Goal: Register for event/course

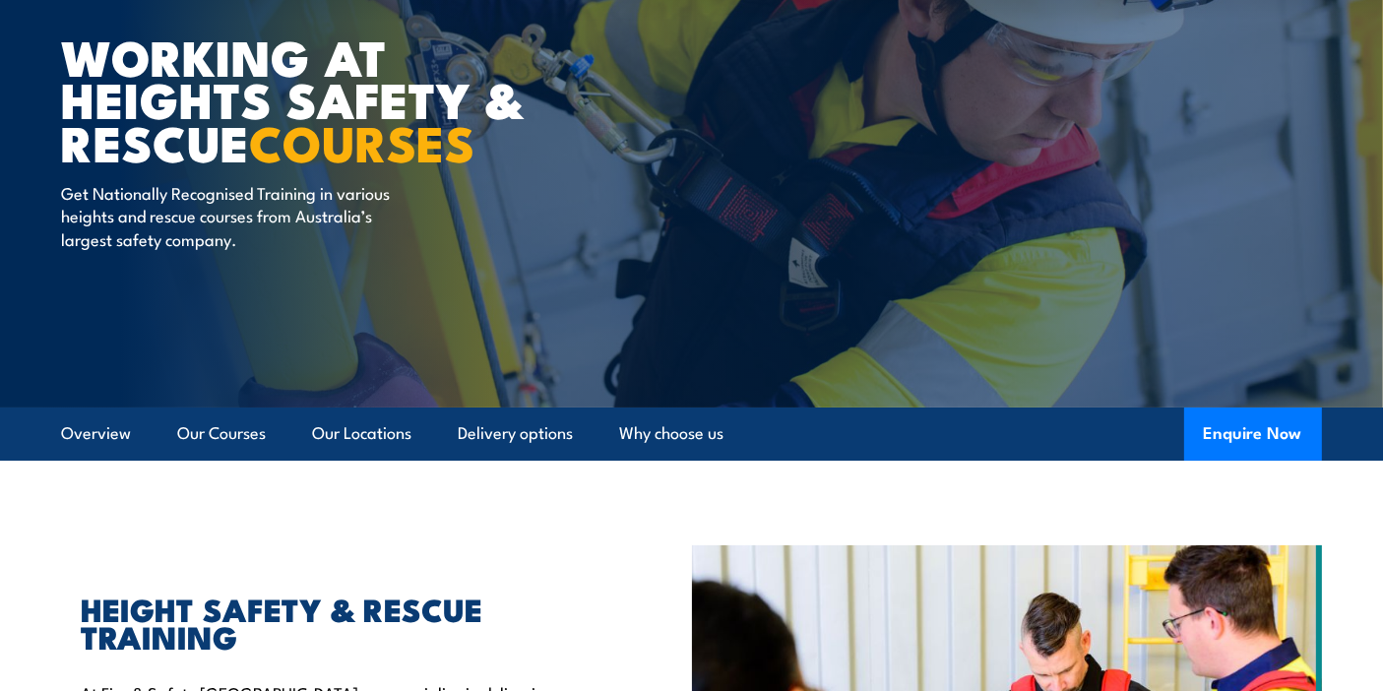
scroll to position [328, 0]
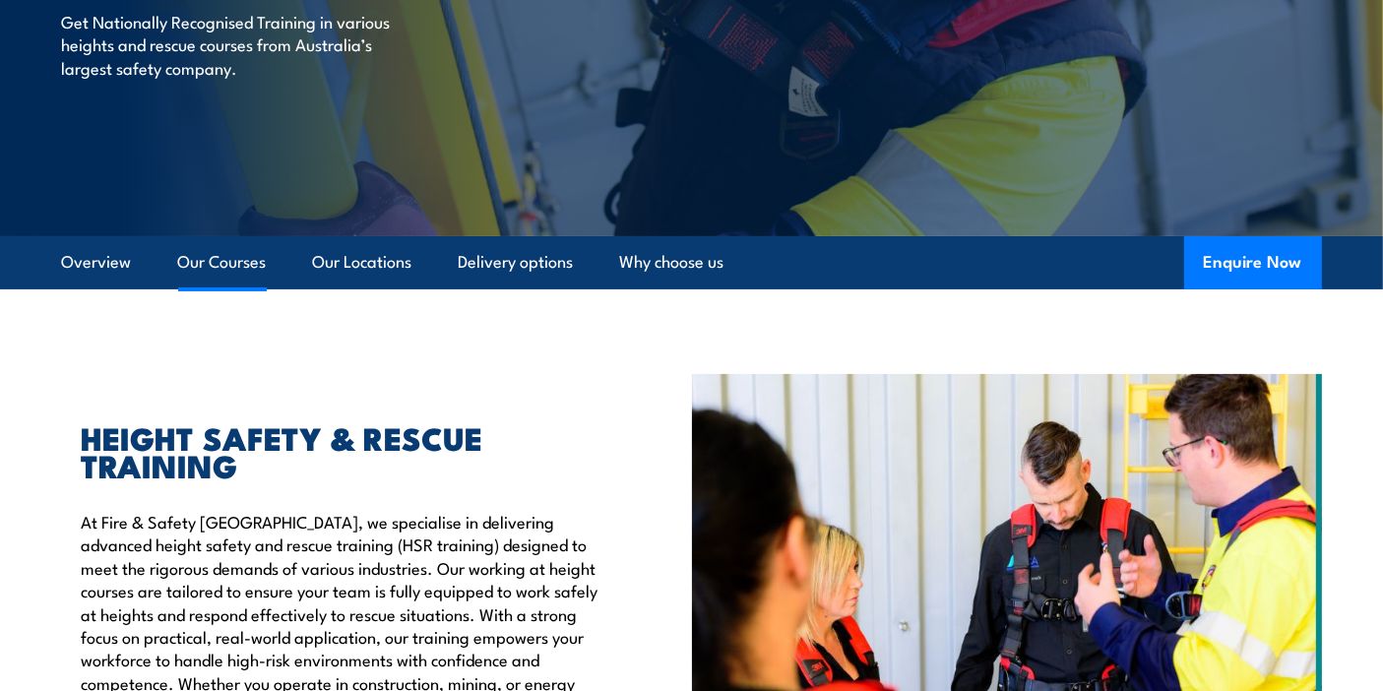
click at [228, 265] on link "Our Courses" at bounding box center [222, 262] width 89 height 52
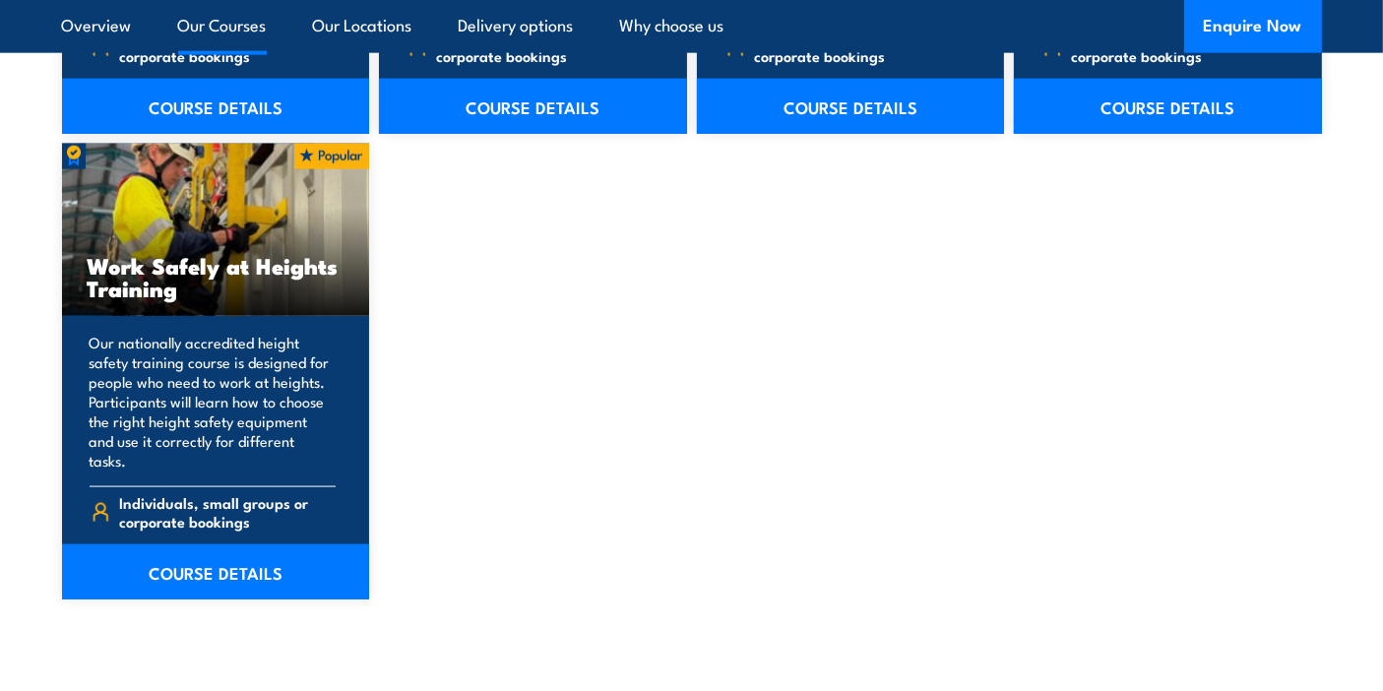
scroll to position [2587, 0]
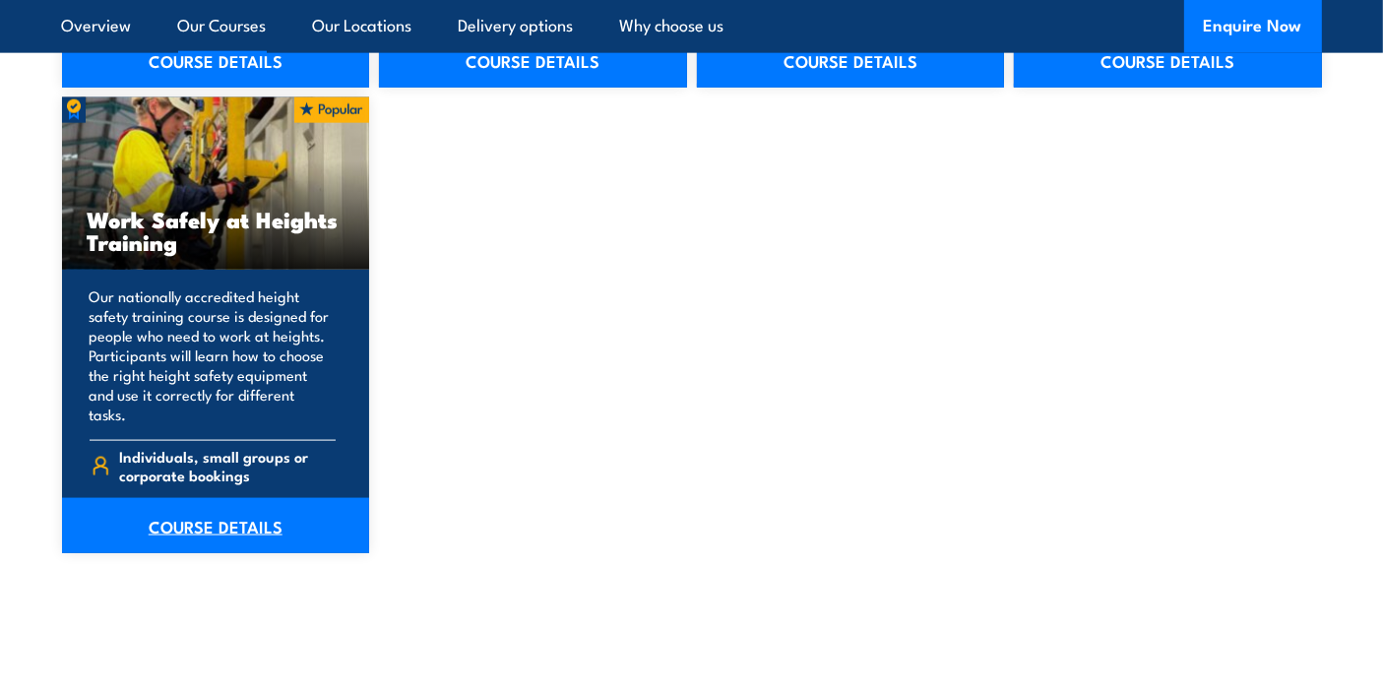
click at [182, 507] on link "COURSE DETAILS" at bounding box center [216, 525] width 308 height 55
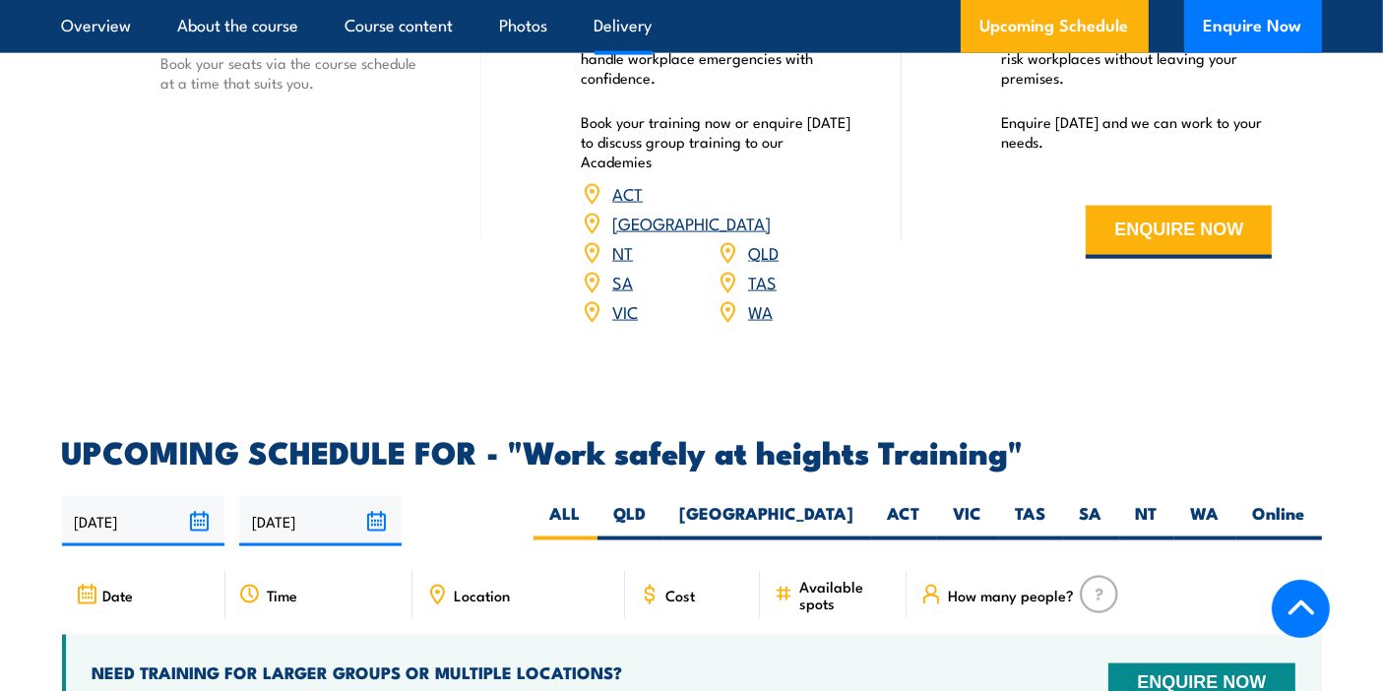
scroll to position [2734, 0]
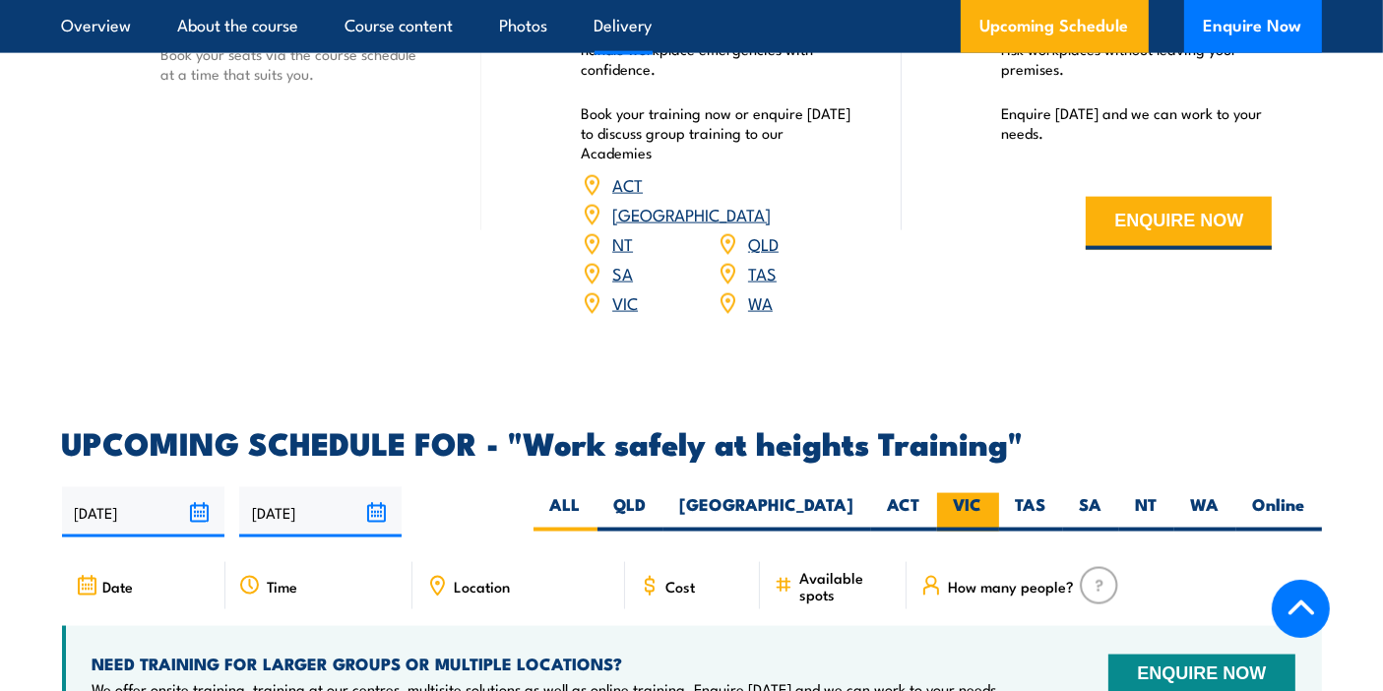
click at [980, 493] on label "VIC" at bounding box center [968, 512] width 62 height 38
click at [983, 493] on input "VIC" at bounding box center [989, 499] width 13 height 13
radio input "true"
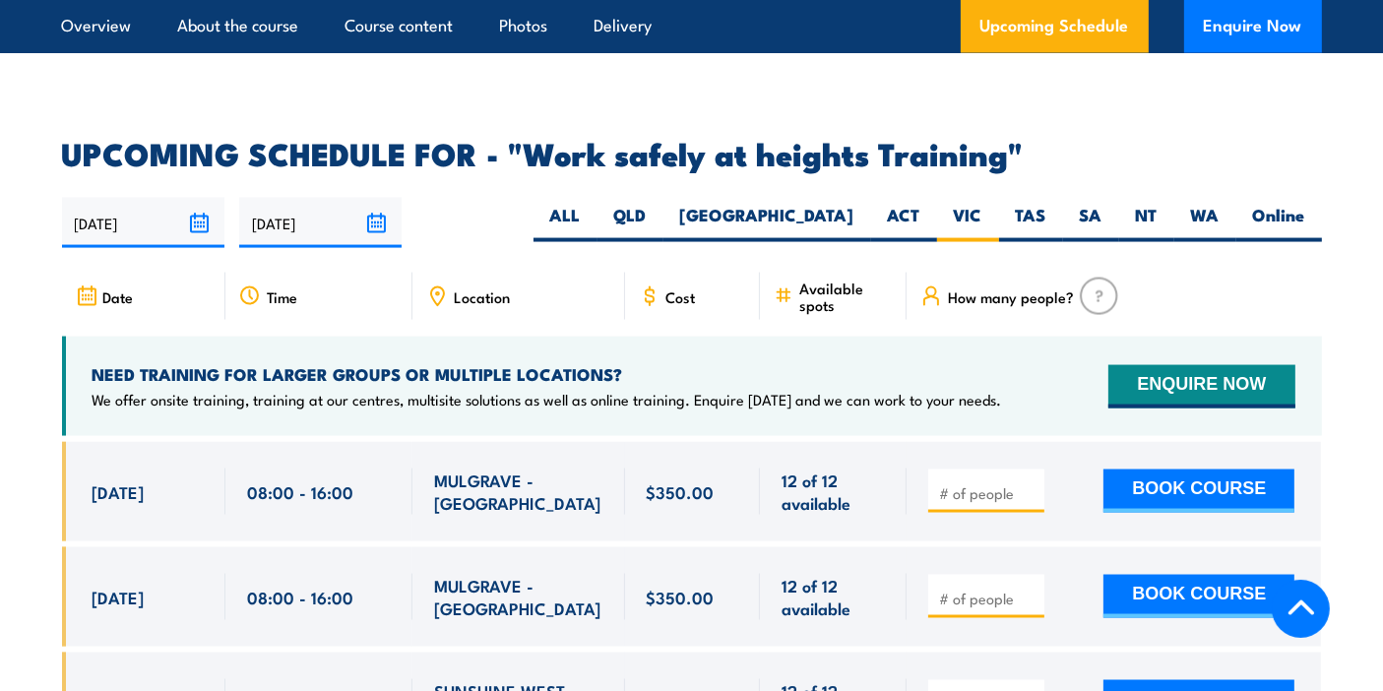
scroll to position [3023, 0]
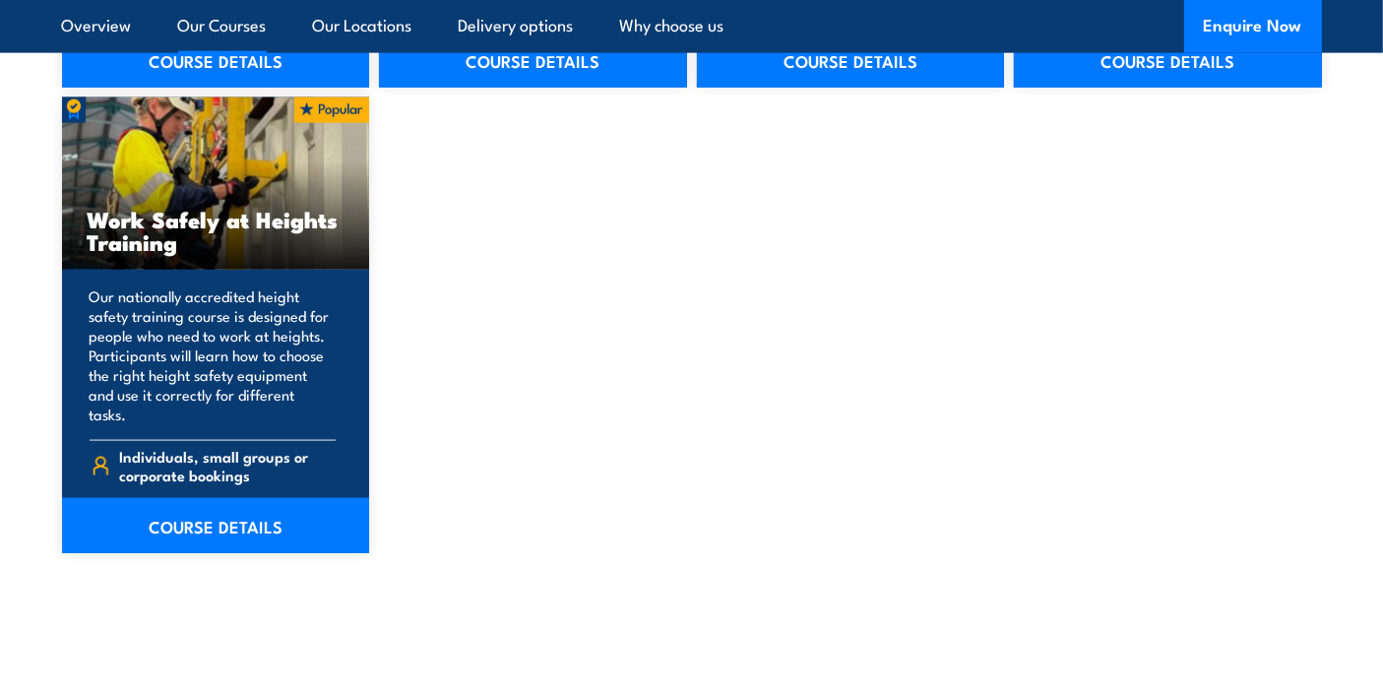
scroll to position [2130, 0]
